Goal: Information Seeking & Learning: Learn about a topic

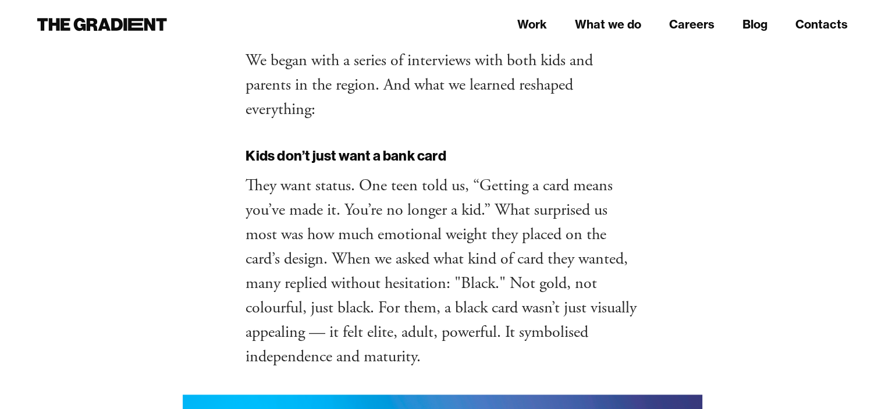
scroll to position [1688, 0]
drag, startPoint x: 231, startPoint y: 127, endPoint x: 488, endPoint y: 306, distance: 313.2
click at [488, 306] on p "‍ They want status. One teen told us, “Getting a card means you’ve made it. You…" at bounding box center [443, 271] width 394 height 196
drag, startPoint x: 457, startPoint y: 308, endPoint x: 330, endPoint y: 209, distance: 161.7
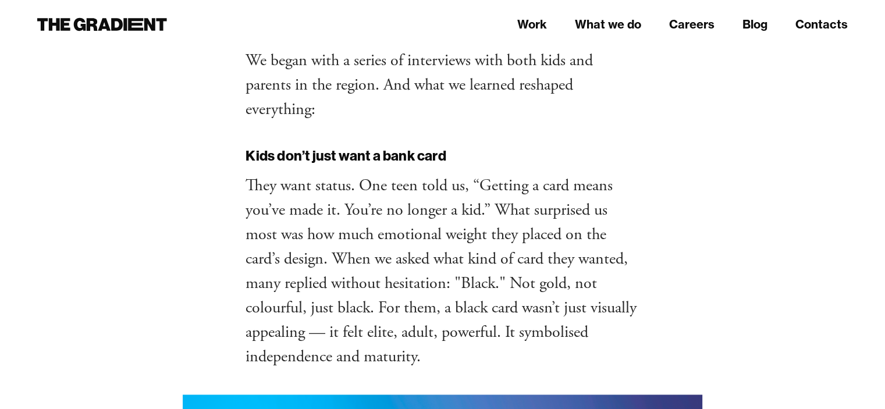
click at [330, 209] on p "‍ They want status. One teen told us, “Getting a card means you’ve made it. You…" at bounding box center [443, 271] width 394 height 196
click at [552, 198] on p "‍ They want status. One teen told us, “Getting a card means you’ve made it. You…" at bounding box center [443, 271] width 394 height 196
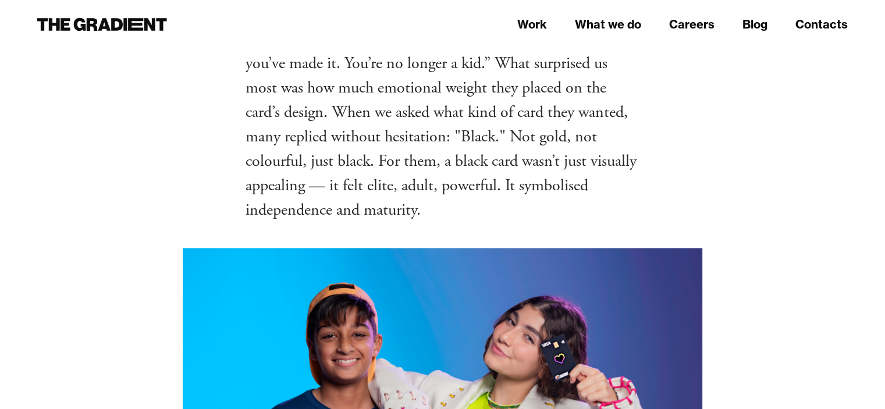
scroll to position [1862, 0]
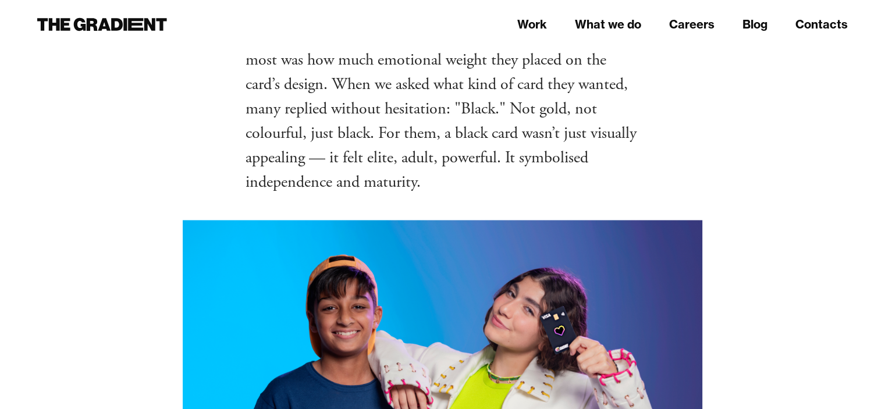
drag, startPoint x: 230, startPoint y: 81, endPoint x: 514, endPoint y: 130, distance: 288.7
click at [514, 130] on p "‍ They want status. One teen told us, “Getting a card means you’ve made it. You…" at bounding box center [443, 97] width 394 height 196
drag, startPoint x: 489, startPoint y: 134, endPoint x: 247, endPoint y: 111, distance: 243.8
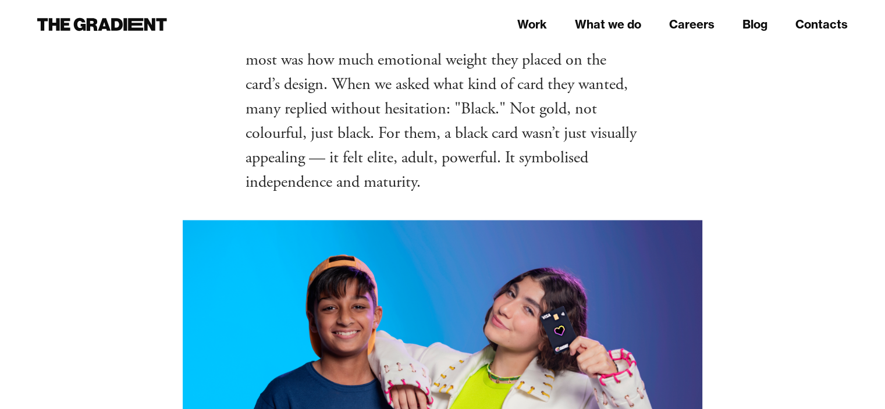
click at [435, 103] on p "‍ They want status. One teen told us, “Getting a card means you’ve made it. You…" at bounding box center [443, 97] width 394 height 196
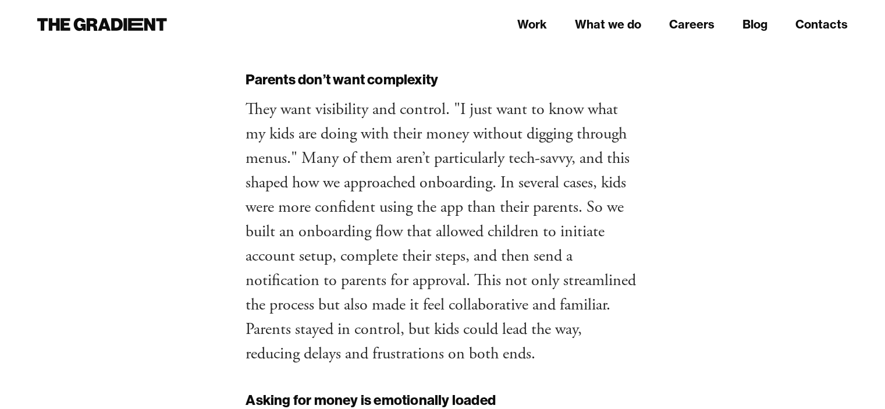
scroll to position [2328, 0]
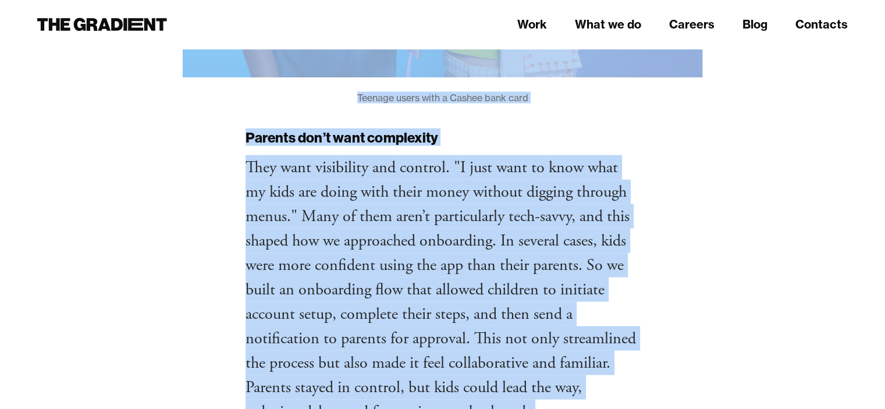
drag, startPoint x: 234, startPoint y: 120, endPoint x: 584, endPoint y: 360, distance: 424.5
click at [584, 360] on p "‍ They want visibility and control. "I just want to know what my kids are doing…" at bounding box center [443, 289] width 394 height 269
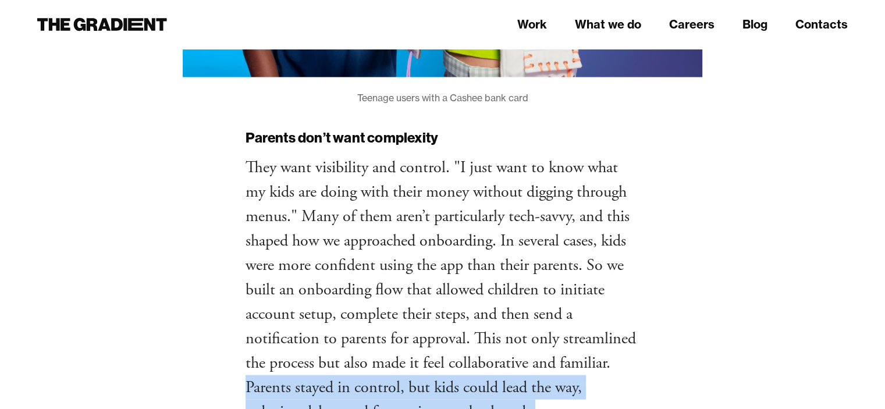
drag, startPoint x: 559, startPoint y: 363, endPoint x: 239, endPoint y: 342, distance: 320.7
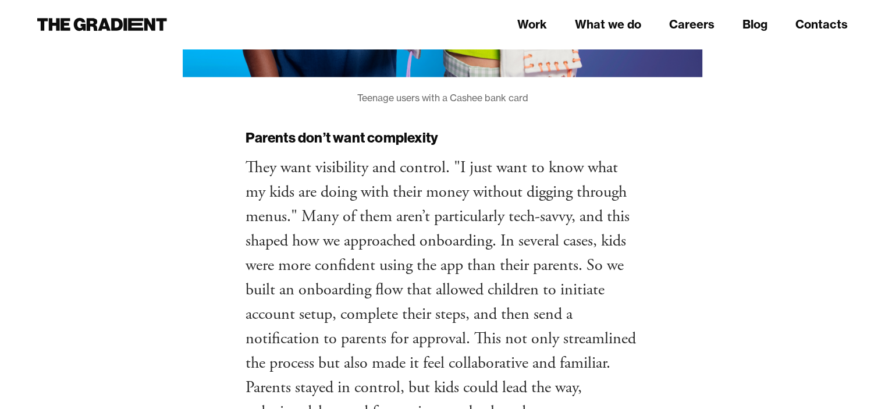
click at [417, 266] on p "‍ They want visibility and control. "I just want to know what my kids are doing…" at bounding box center [443, 289] width 394 height 269
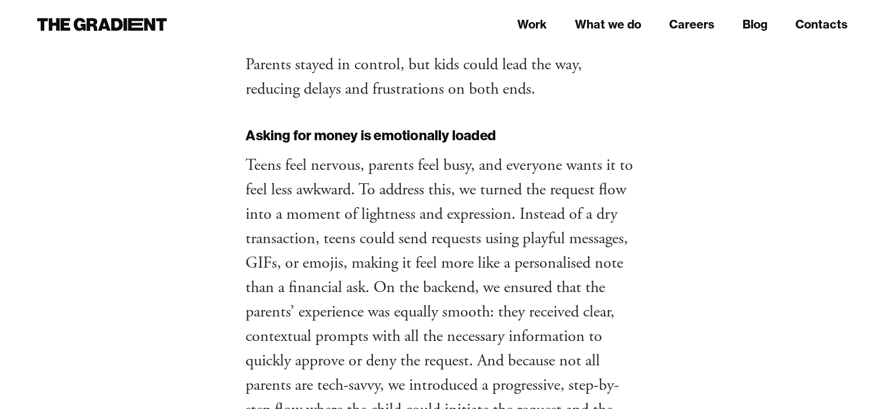
scroll to position [2677, 0]
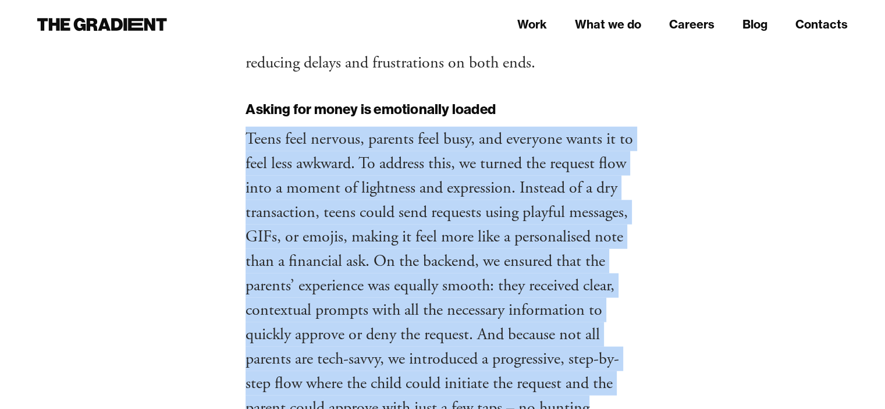
drag, startPoint x: 242, startPoint y: 83, endPoint x: 584, endPoint y: 344, distance: 430.2
click at [453, 286] on p "‍ Teens feel nervous, parents feel busy, and everyone wants it to feel less awk…" at bounding box center [443, 310] width 394 height 367
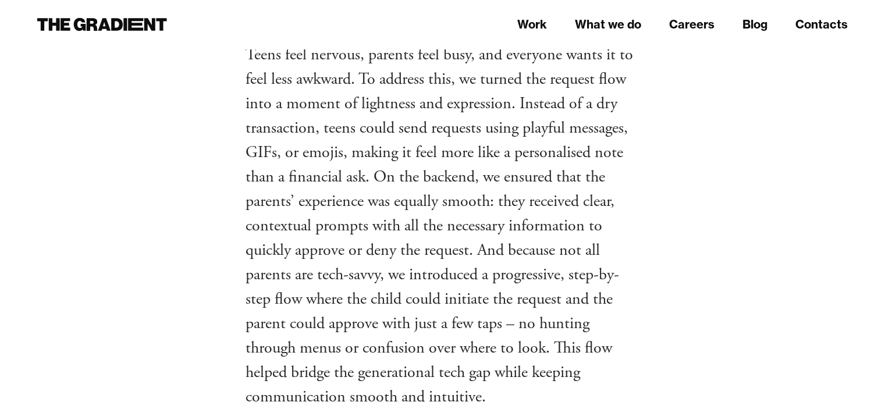
scroll to position [2735, 0]
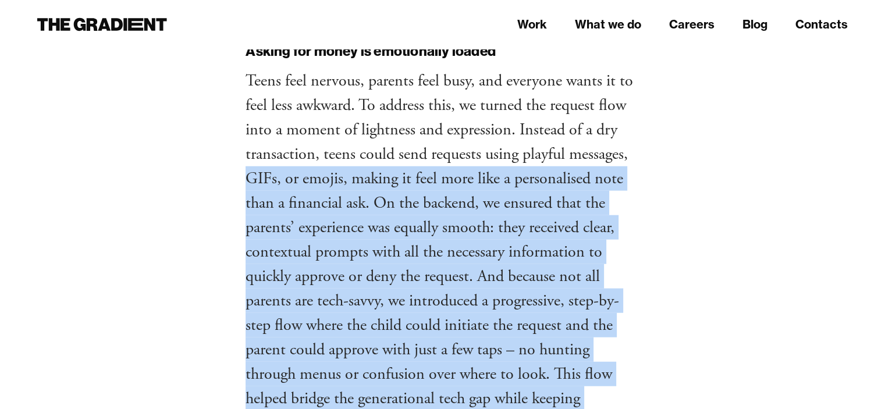
drag, startPoint x: 237, startPoint y: 129, endPoint x: 538, endPoint y: 367, distance: 383.6
click at [538, 367] on p "‍ Teens feel nervous, parents feel busy, and everyone wants it to feel less awk…" at bounding box center [443, 252] width 394 height 367
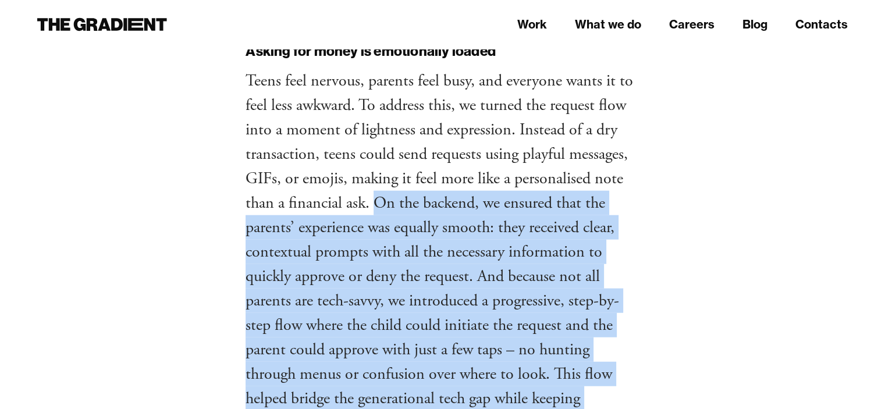
drag, startPoint x: 526, startPoint y: 376, endPoint x: 376, endPoint y: 190, distance: 239.3
click at [378, 157] on p "‍ Teens feel nervous, parents feel busy, and everyone wants it to feel less awk…" at bounding box center [443, 252] width 394 height 367
click at [376, 209] on p "‍ Teens feel nervous, parents feel busy, and everyone wants it to feel less awk…" at bounding box center [443, 252] width 394 height 367
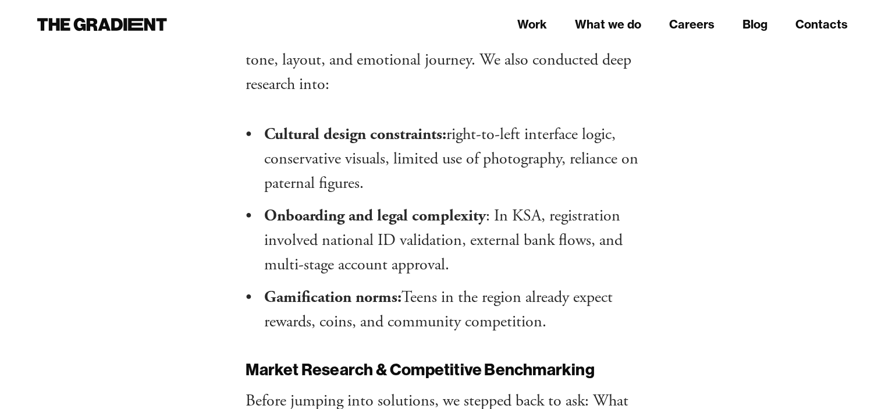
scroll to position [3550, 0]
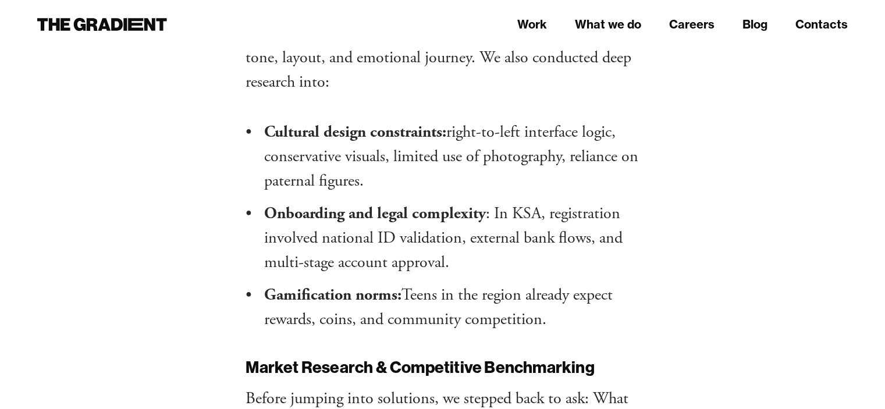
drag, startPoint x: 487, startPoint y: 131, endPoint x: 580, endPoint y: 269, distance: 166.9
click at [580, 269] on ul "Cultural design constraints: right-to-left interface logic, conservative visual…" at bounding box center [443, 226] width 394 height 212
click at [580, 283] on li "Gamification norms: Teens in the region already expect rewards, coins, and comm…" at bounding box center [451, 307] width 375 height 49
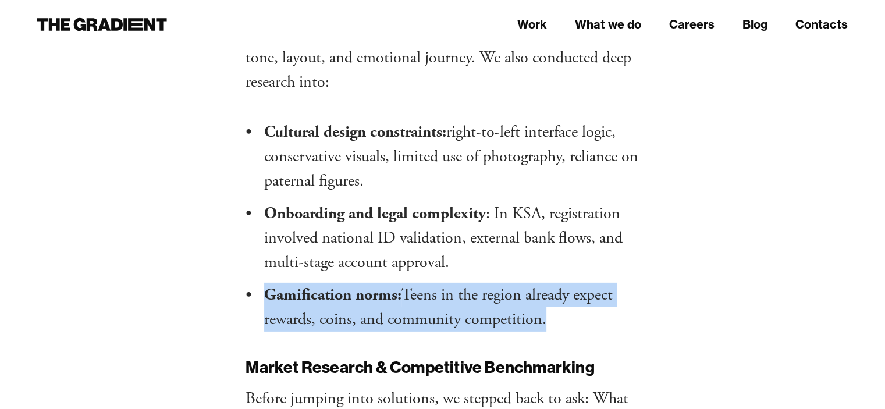
drag, startPoint x: 570, startPoint y: 269, endPoint x: 279, endPoint y: 226, distance: 293.6
click at [270, 283] on li "Gamification norms: Teens in the region already expect rewards, coins, and comm…" at bounding box center [451, 307] width 375 height 49
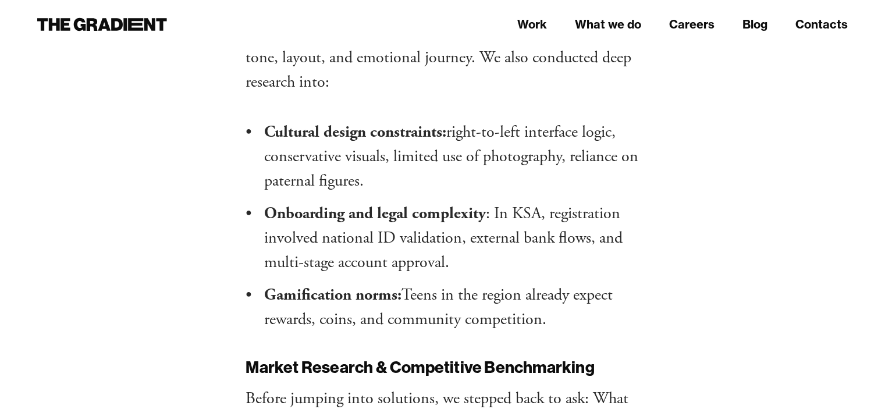
click at [434, 201] on li "Onboarding and legal complexity : In KSA, registration involved national ID val…" at bounding box center [451, 237] width 375 height 73
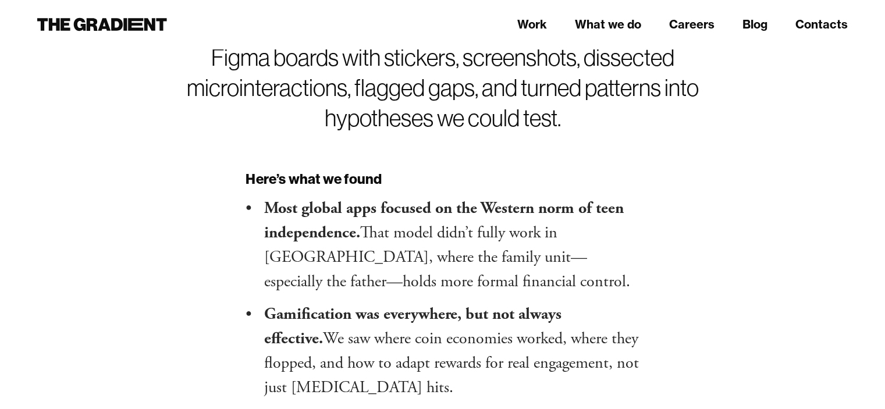
scroll to position [4772, 0]
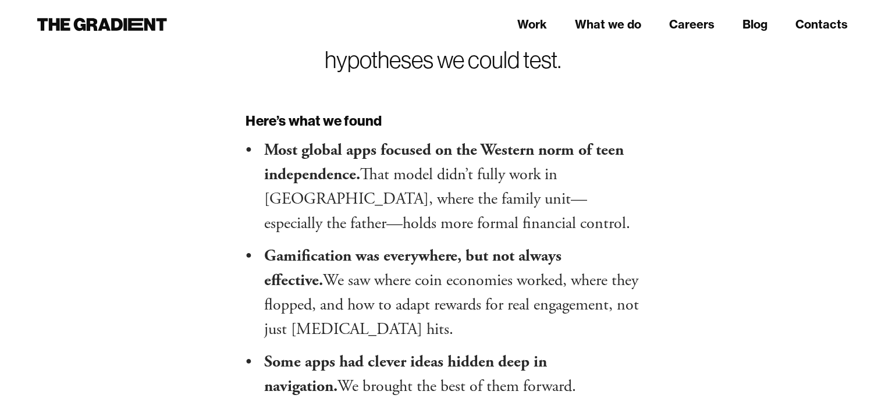
drag, startPoint x: 239, startPoint y: 61, endPoint x: 595, endPoint y: 330, distance: 446.6
click at [595, 330] on div "September 24, 2025 September 23, 2025 Reimagining Youth Banking in the Middle E…" at bounding box center [442, 29] width 417 height 9393
click at [595, 350] on li "Some apps had clever ideas hidden deep in navigation. We brought the best of th…" at bounding box center [451, 374] width 375 height 49
drag, startPoint x: 563, startPoint y: 337, endPoint x: 260, endPoint y: 307, distance: 304.6
click at [260, 307] on ul "Most global apps focused on the Western norm of teen independence. That model d…" at bounding box center [443, 268] width 394 height 261
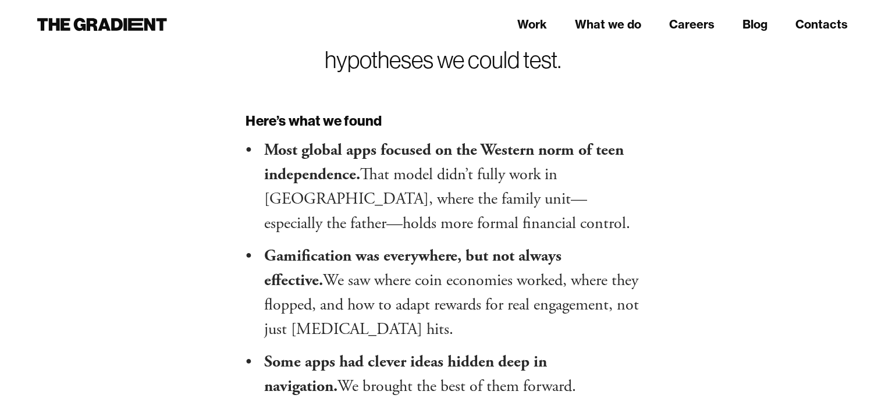
click at [342, 244] on li "Gamification was everywhere, but not always effective. We saw where coin econom…" at bounding box center [451, 293] width 375 height 98
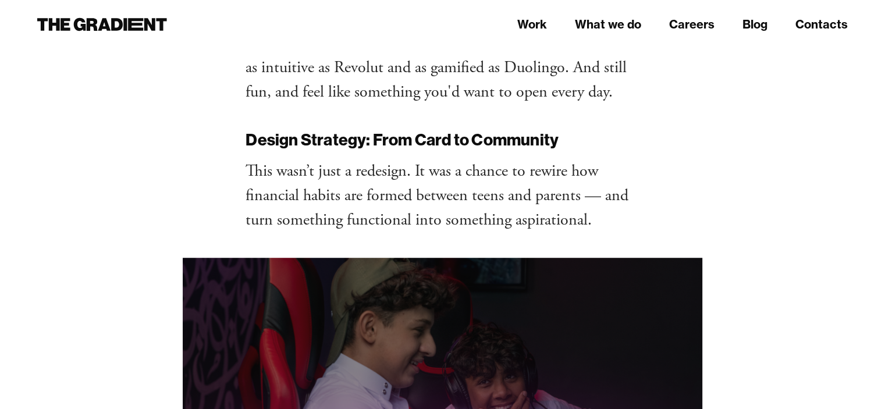
scroll to position [5179, 0]
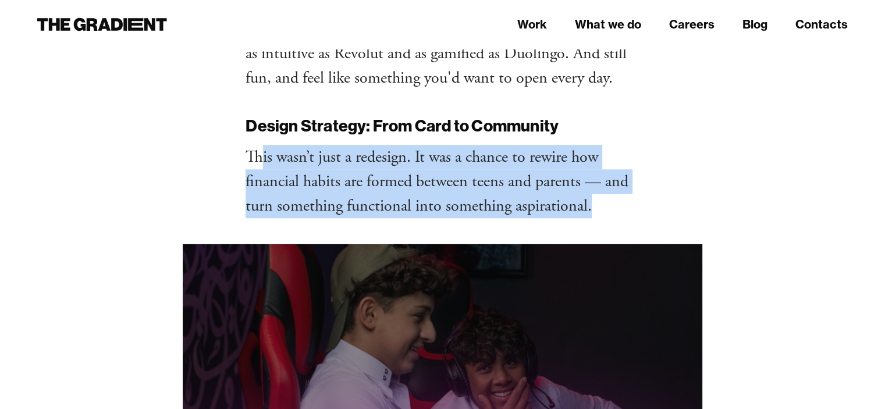
drag, startPoint x: 261, startPoint y: 98, endPoint x: 628, endPoint y: 168, distance: 373.8
click at [628, 168] on p "This wasn’t just a redesign. It was a chance to rewire how financial habits are…" at bounding box center [443, 181] width 394 height 73
drag, startPoint x: 628, startPoint y: 168, endPoint x: 621, endPoint y: 165, distance: 7.8
click at [628, 168] on p "This wasn’t just a redesign. It was a chance to rewire how financial habits are…" at bounding box center [443, 181] width 394 height 73
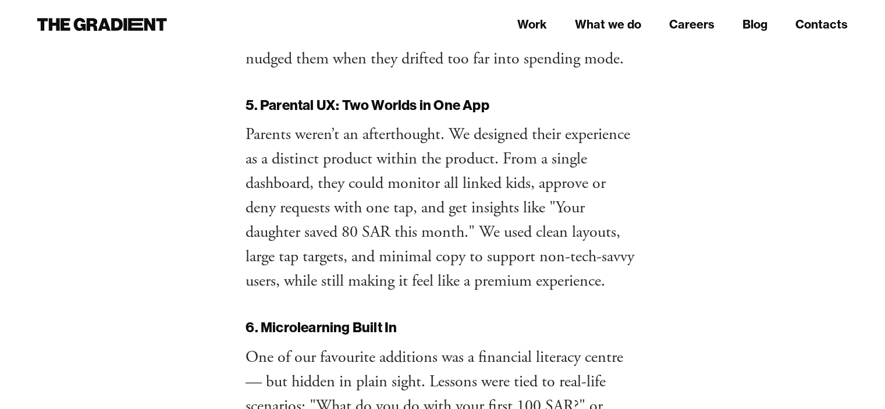
scroll to position [6866, 0]
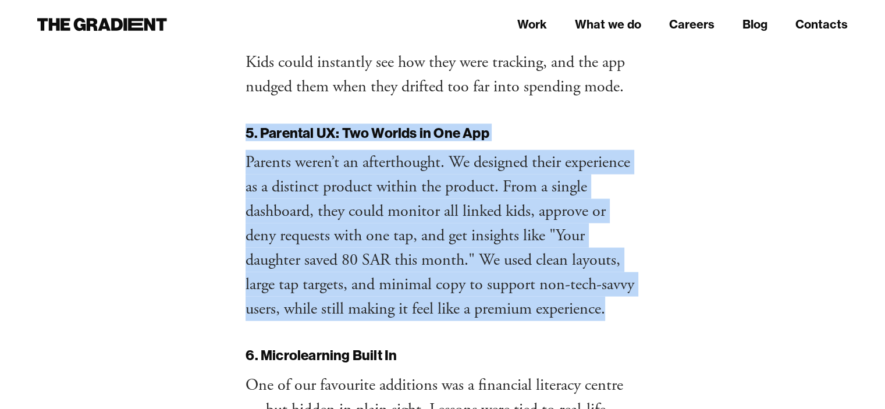
drag, startPoint x: 233, startPoint y: 83, endPoint x: 621, endPoint y: 257, distance: 425.1
click at [621, 257] on p "Parents weren’t an afterthought. We designed their experience as a distinct pro…" at bounding box center [443, 235] width 394 height 171
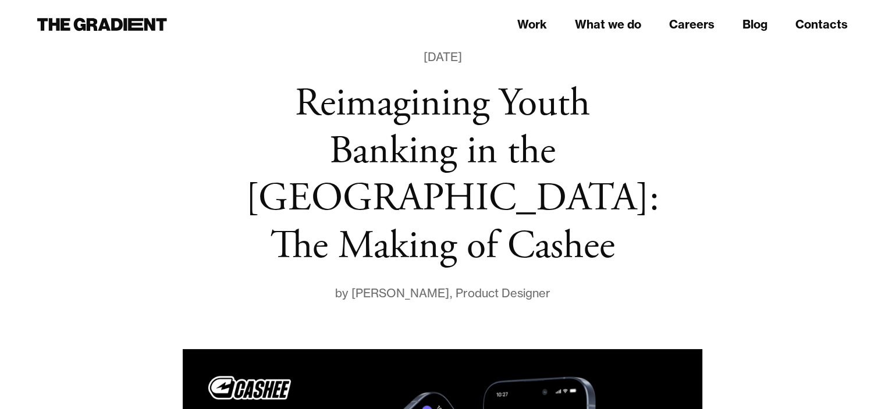
scroll to position [0, 0]
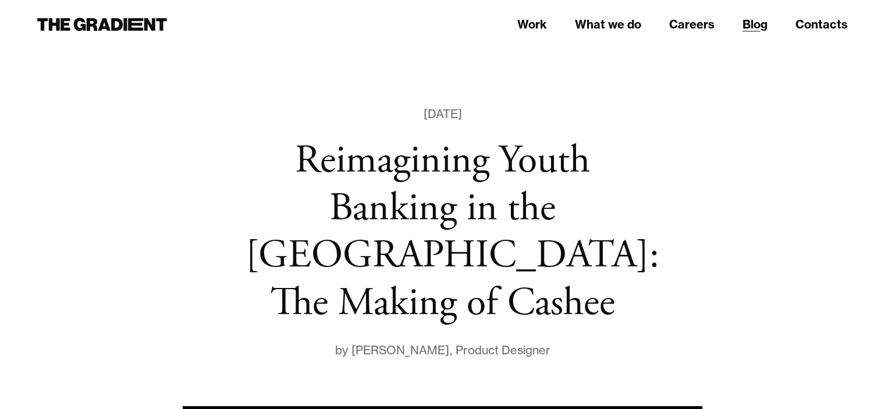
click at [747, 25] on link "Blog" at bounding box center [755, 24] width 25 height 17
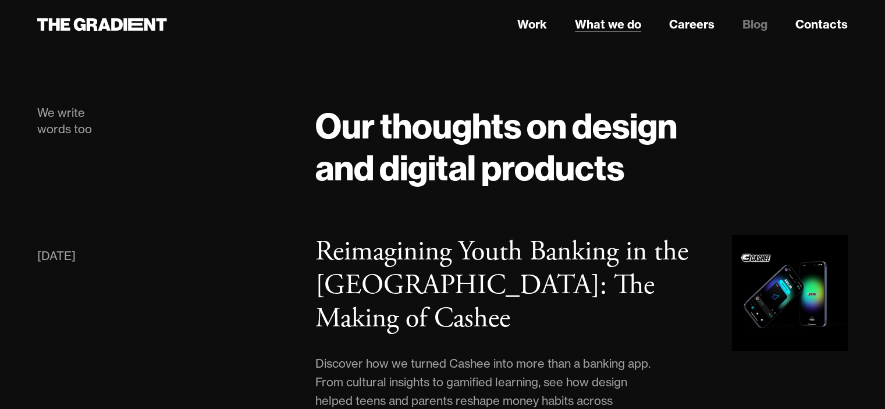
click at [613, 24] on link "What we do" at bounding box center [608, 24] width 66 height 17
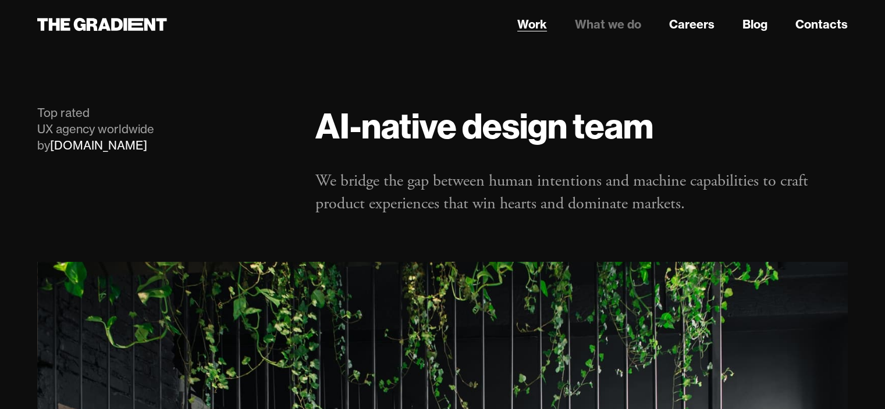
click at [528, 26] on link "Work" at bounding box center [532, 24] width 30 height 17
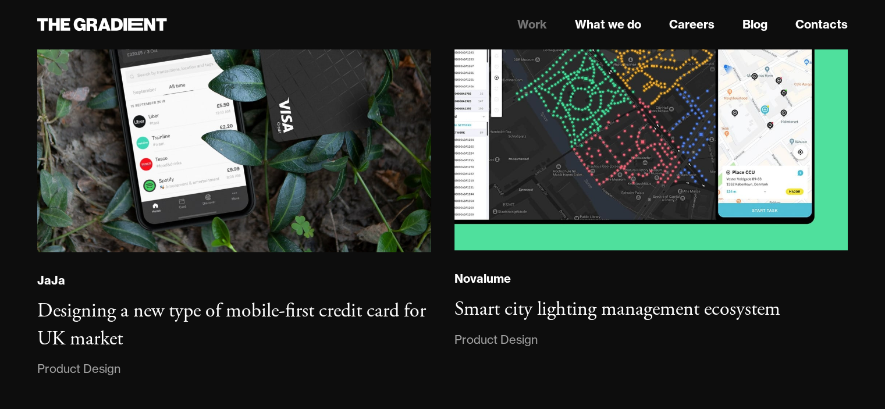
scroll to position [2269, 0]
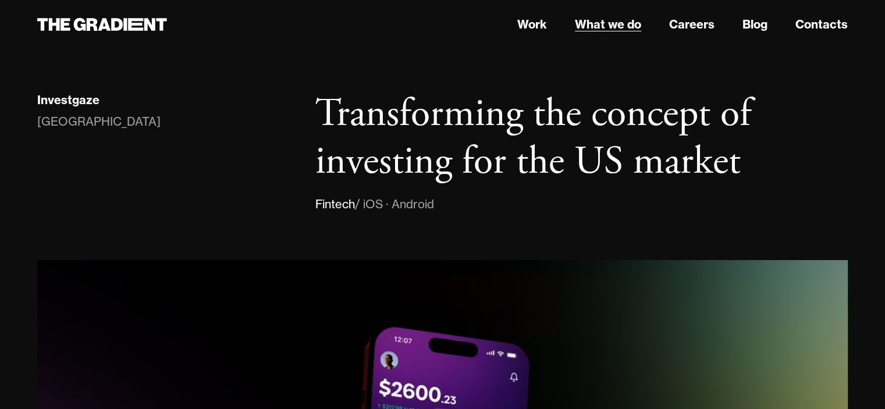
click at [582, 29] on link "What we do" at bounding box center [608, 24] width 66 height 17
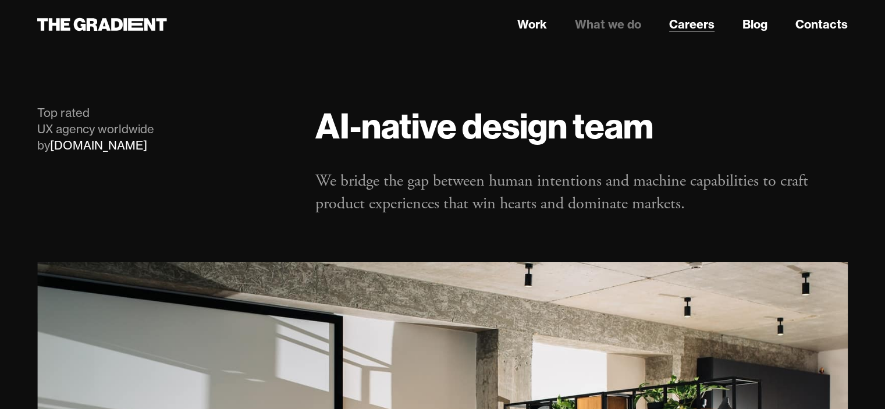
click at [686, 22] on link "Careers" at bounding box center [691, 24] width 45 height 17
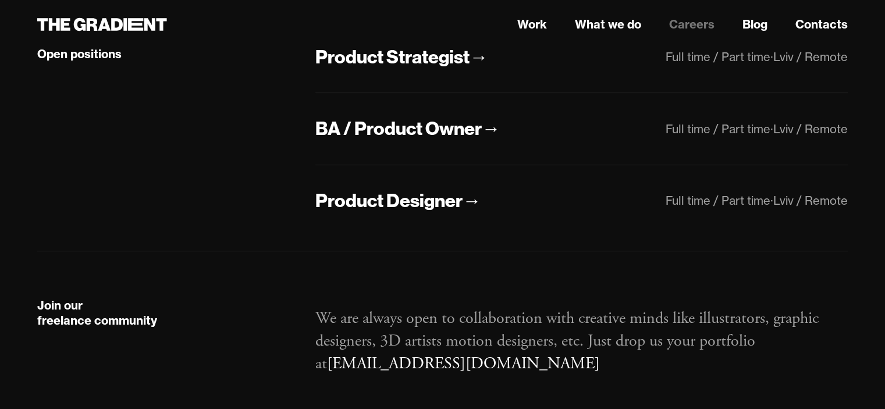
scroll to position [270, 0]
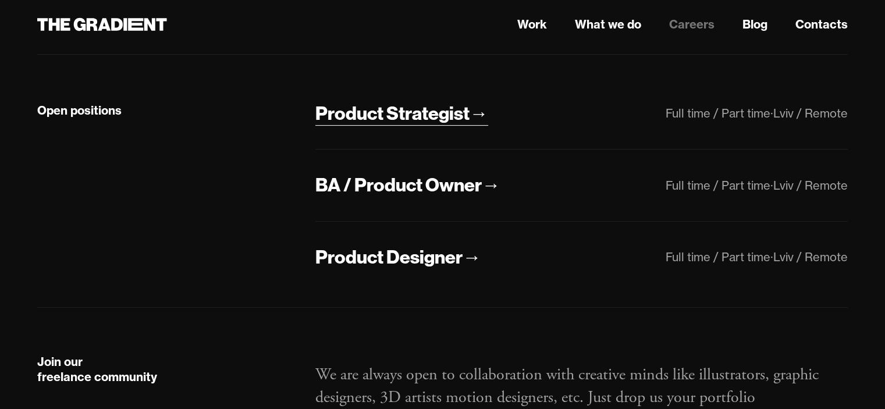
click at [347, 120] on div "Product Strategist" at bounding box center [392, 113] width 154 height 24
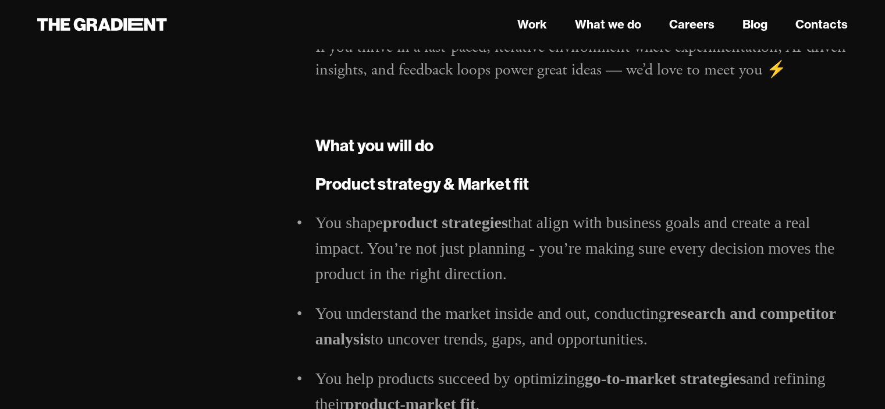
scroll to position [582, 0]
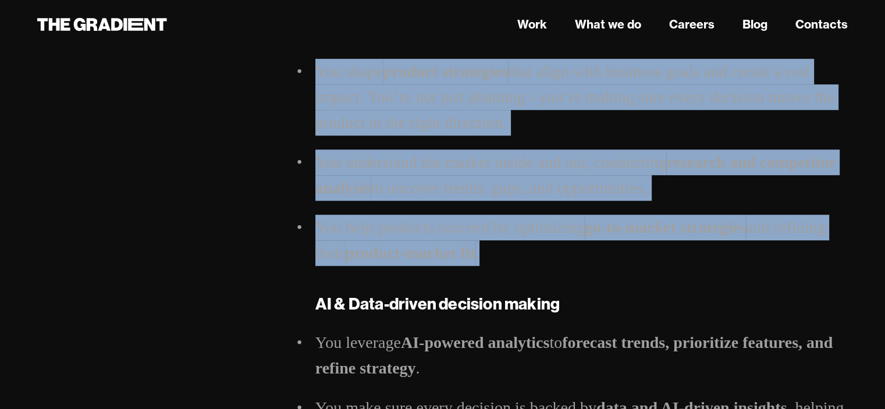
drag, startPoint x: 292, startPoint y: 95, endPoint x: 670, endPoint y: 271, distance: 417.1
click at [670, 266] on li "You help products succeed by optimizing go-to-market strategies and refining th…" at bounding box center [581, 240] width 532 height 51
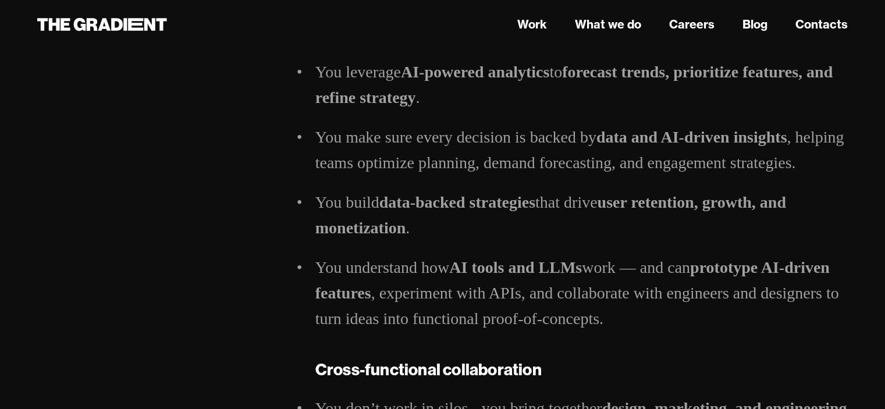
scroll to position [873, 0]
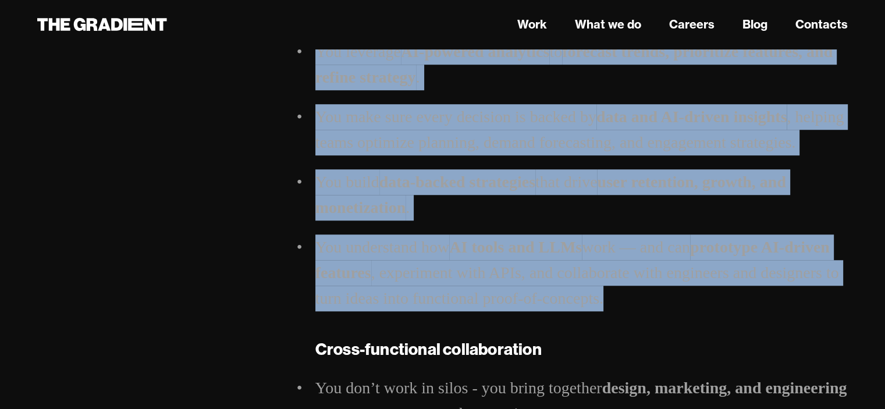
drag, startPoint x: 286, startPoint y: 90, endPoint x: 663, endPoint y: 346, distance: 455.8
click at [663, 346] on div "Full time / Part time Lviv / Remote Product Strategist Hi, we are The Gradient …" at bounding box center [443, 341] width 834 height 2218
click at [663, 311] on li "You understand how AI tools and LLMs work — and can prototype AI-driven feature…" at bounding box center [581, 273] width 532 height 77
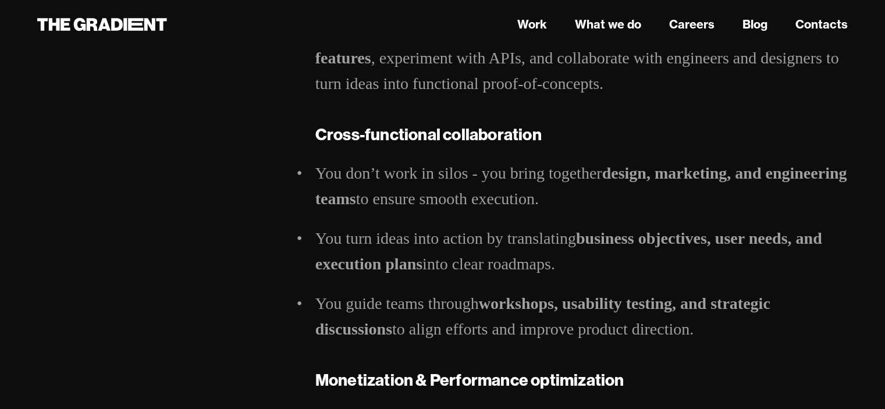
scroll to position [1106, 0]
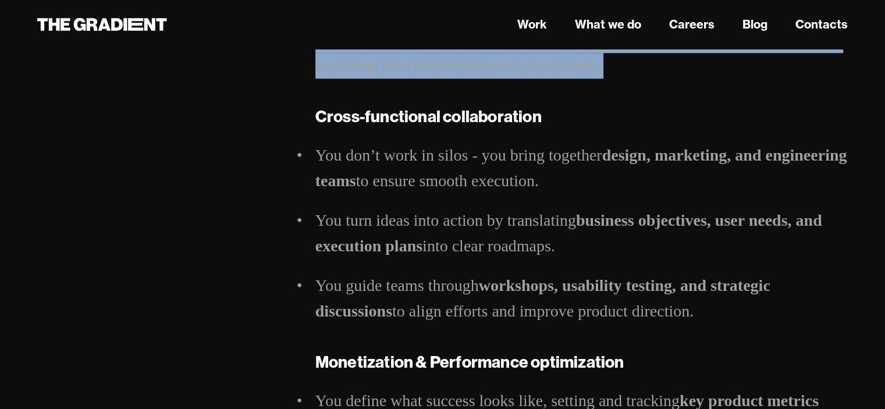
drag, startPoint x: 285, startPoint y: 73, endPoint x: 652, endPoint y: 126, distance: 370.3
click at [652, 126] on div "Full time / Part time Lviv / Remote Product Strategist Hi, we are The Gradient …" at bounding box center [443, 108] width 834 height 2218
click at [652, 79] on li "You understand how AI tools and LLMs work — and can prototype AI-driven feature…" at bounding box center [581, 40] width 532 height 77
drag, startPoint x: 617, startPoint y: 125, endPoint x: 261, endPoint y: 51, distance: 364.3
click at [261, 51] on div "Full time / Part time Lviv / Remote Product Strategist Hi, we are The Gradient …" at bounding box center [443, 108] width 834 height 2218
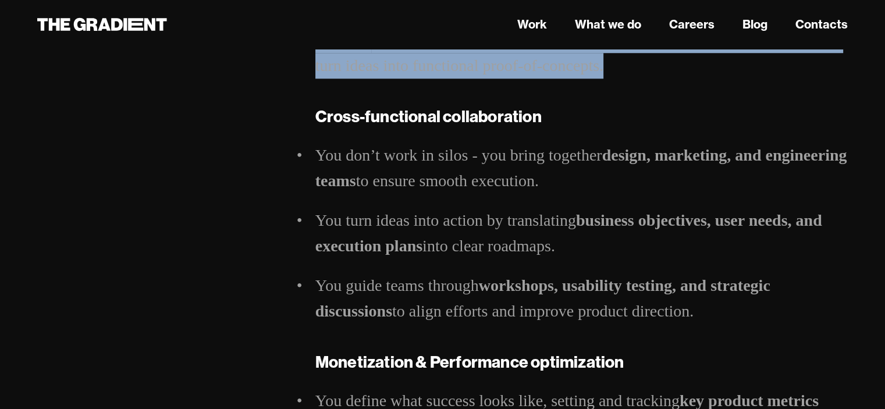
click at [261, 111] on div "Full time / Part time Lviv / Remote" at bounding box center [165, 108] width 278 height 2218
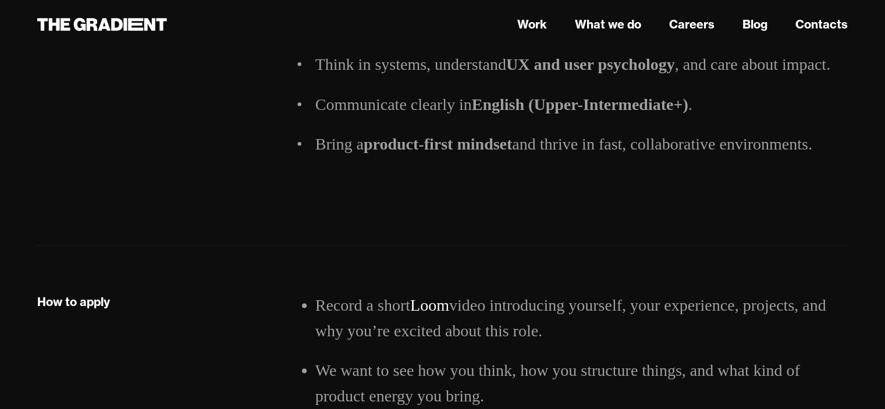
scroll to position [2095, 0]
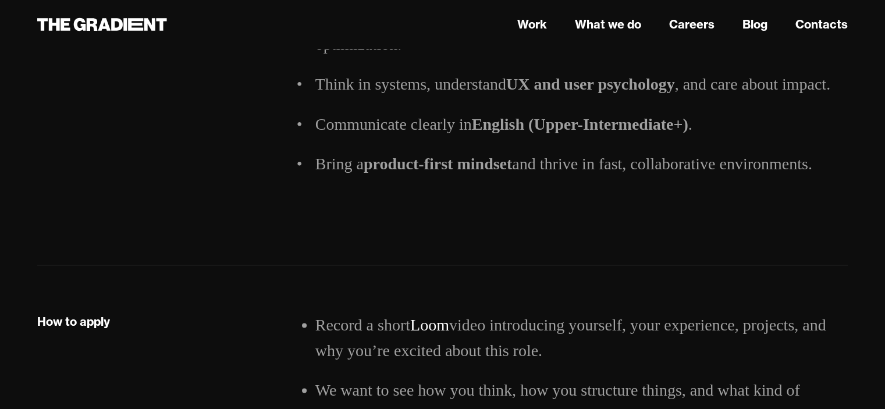
drag, startPoint x: 833, startPoint y: 114, endPoint x: 848, endPoint y: 263, distance: 149.7
